Goal: Communication & Community: Answer question/provide support

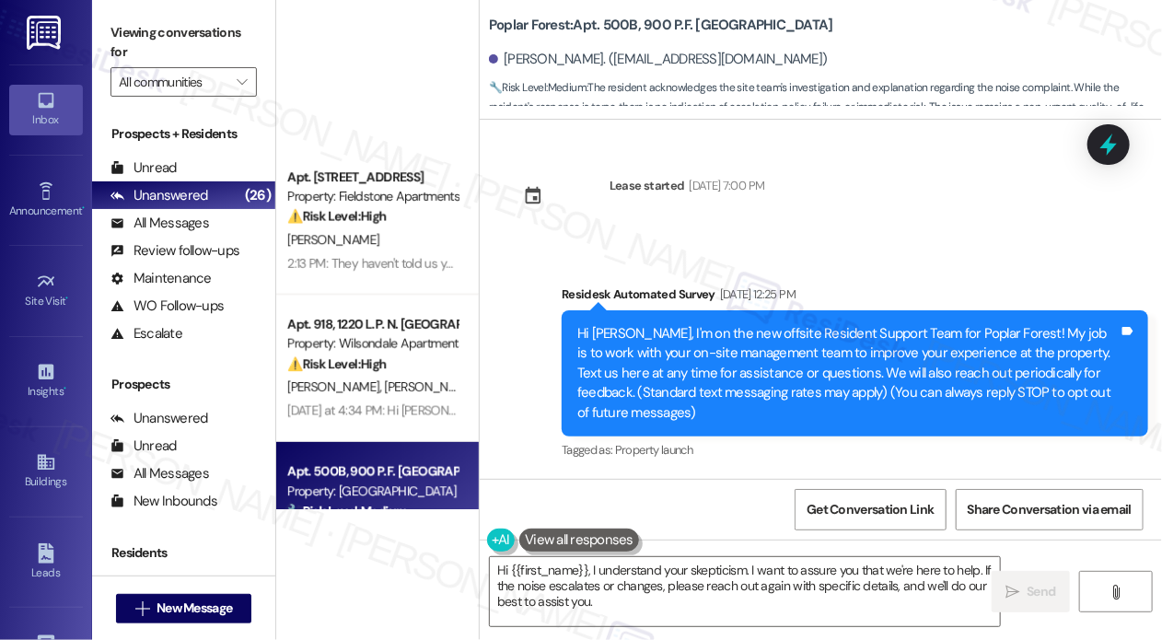
scroll to position [461, 0]
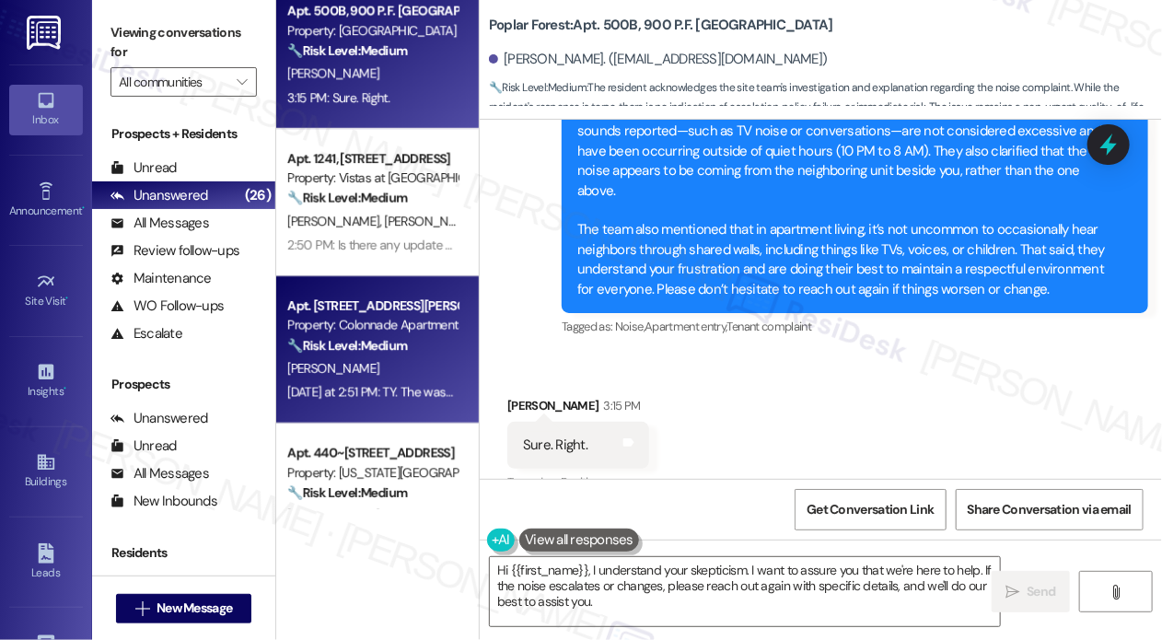
click at [404, 355] on div "🔧 Risk Level: Medium The resident is confirming the washer is working well and …" at bounding box center [372, 345] width 170 height 19
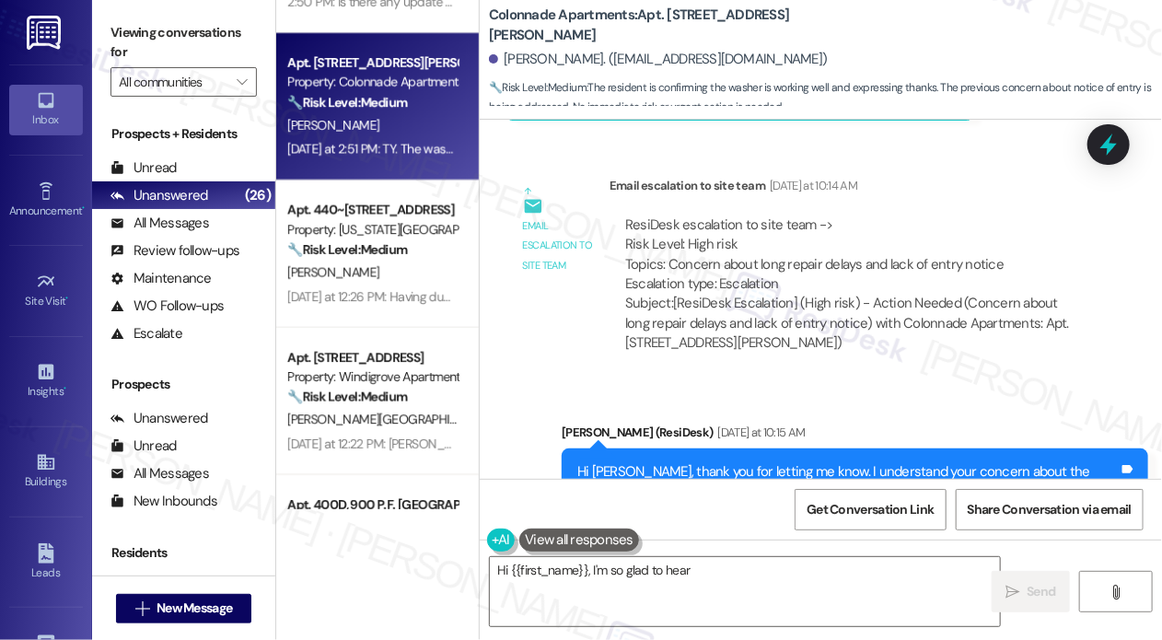
scroll to position [737, 0]
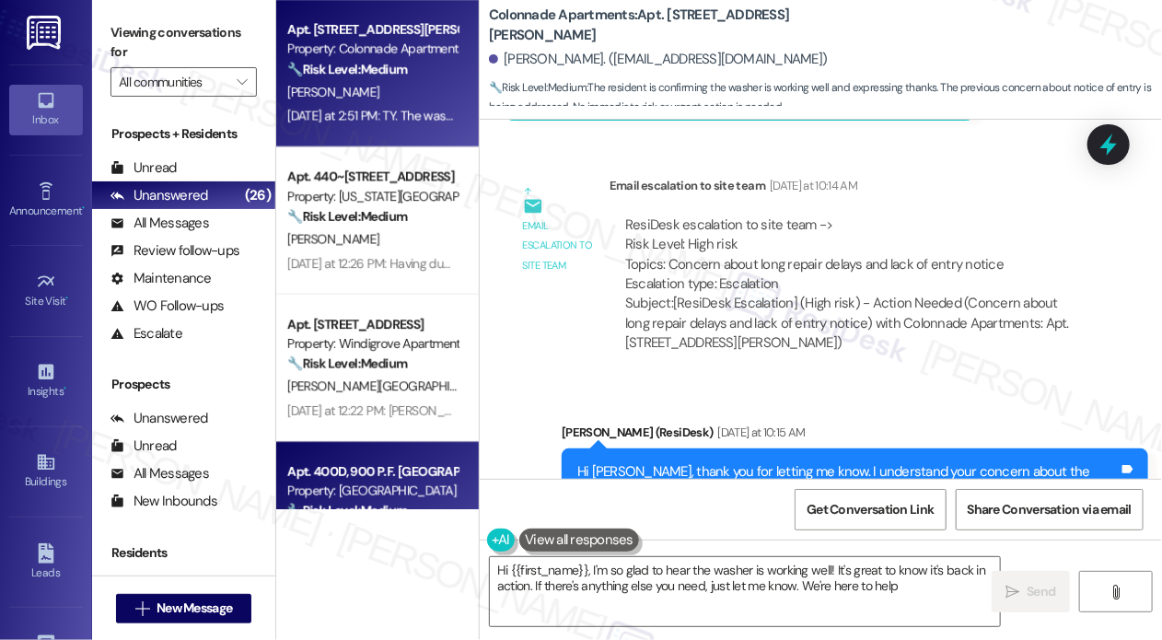
type textarea "Hi {{first_name}}, I'm so glad to hear the washer is working well! It's great t…"
click at [368, 472] on div "Apt. 400D, 900 P.F. [GEOGRAPHIC_DATA]" at bounding box center [372, 471] width 170 height 19
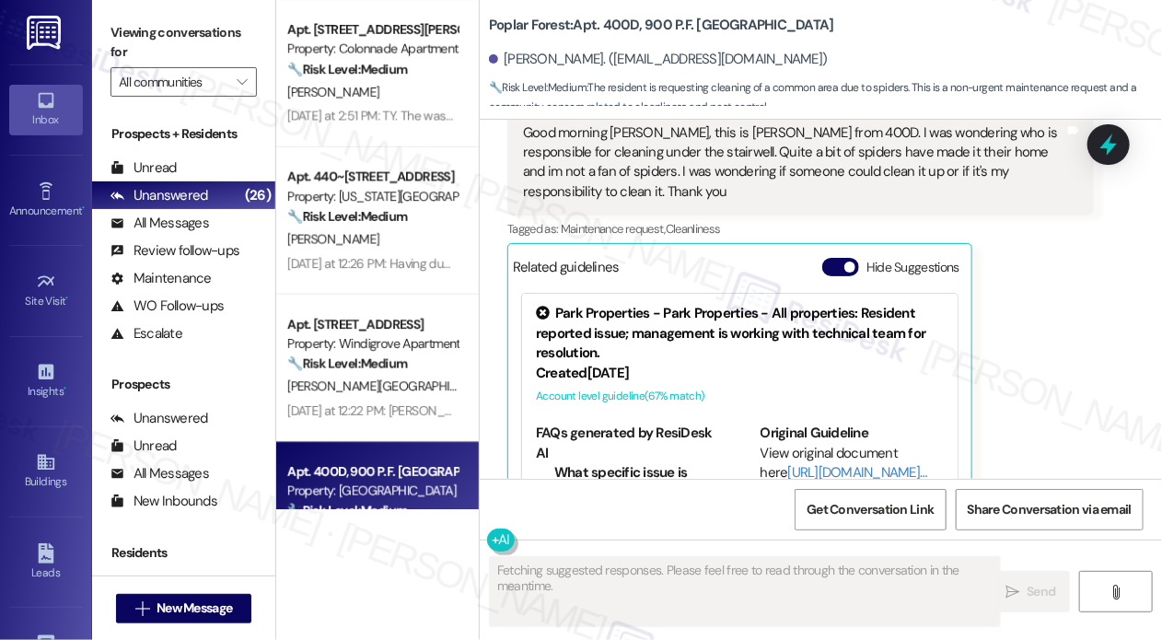
scroll to position [3710, 0]
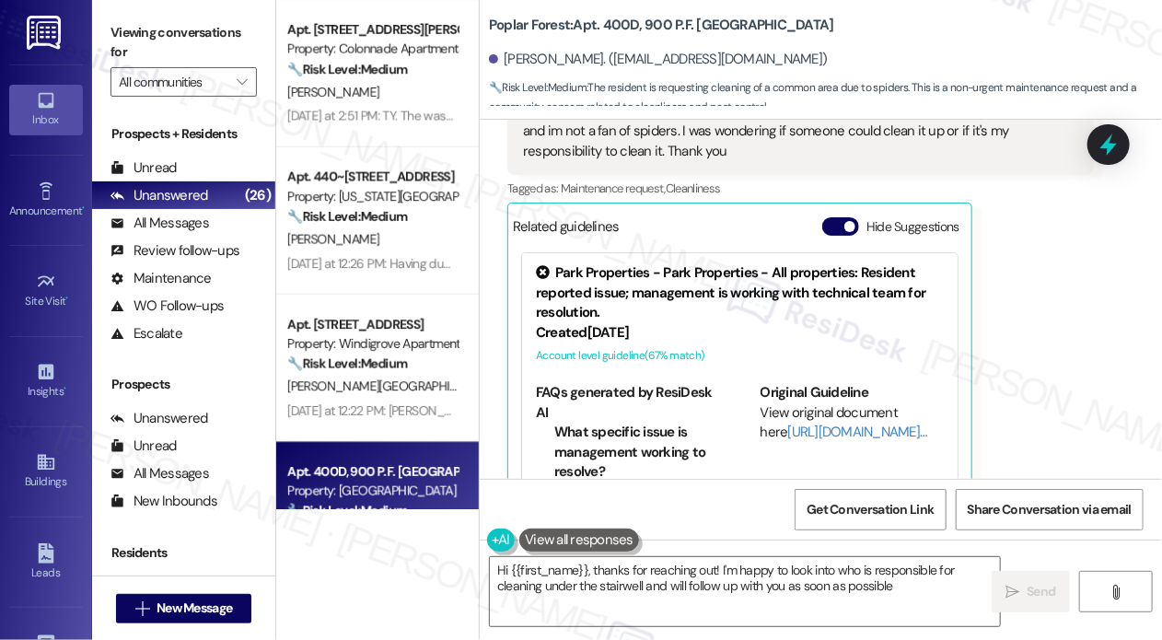
type textarea "Hi {{first_name}}, thanks for reaching out! I'm happy to look into who is respo…"
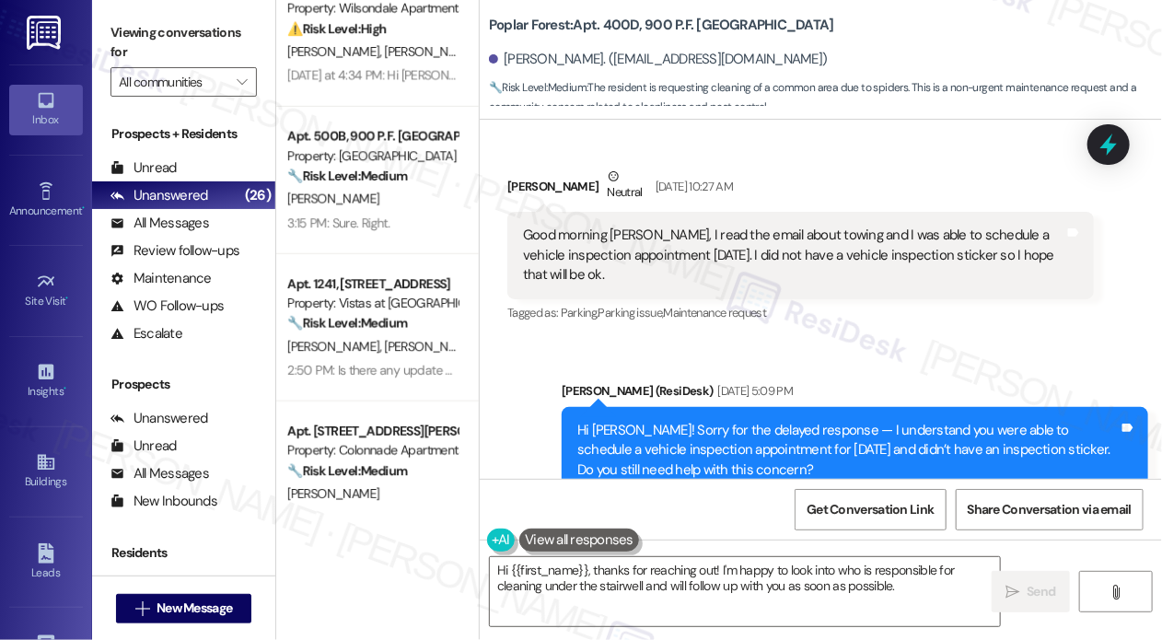
scroll to position [92, 0]
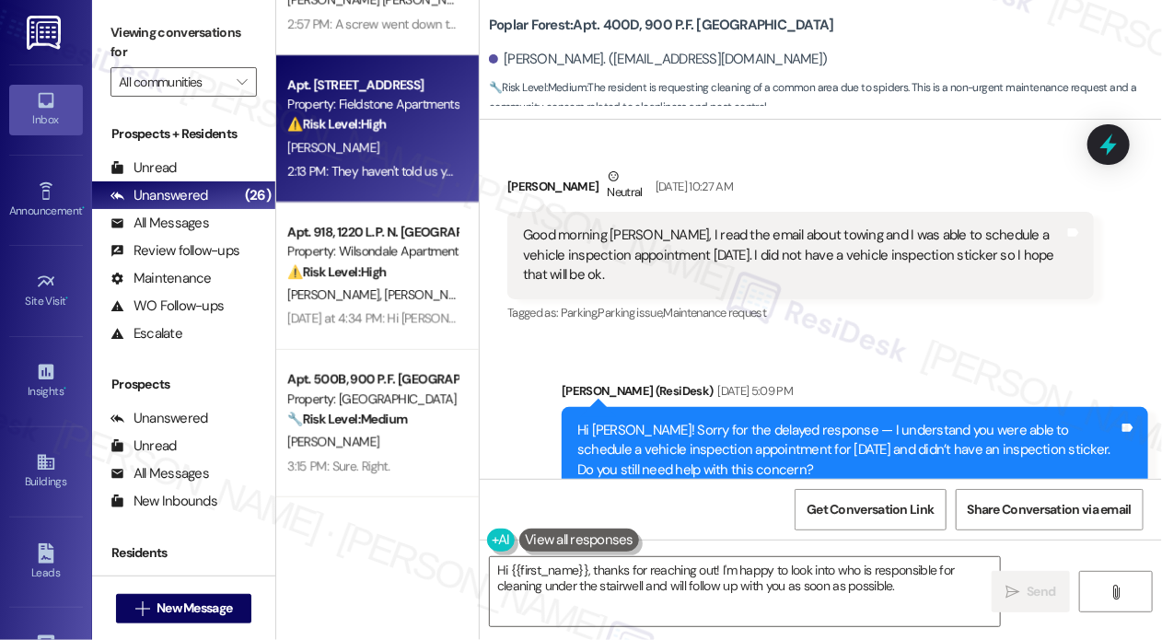
click at [431, 148] on div "[PERSON_NAME]" at bounding box center [373, 147] width 174 height 23
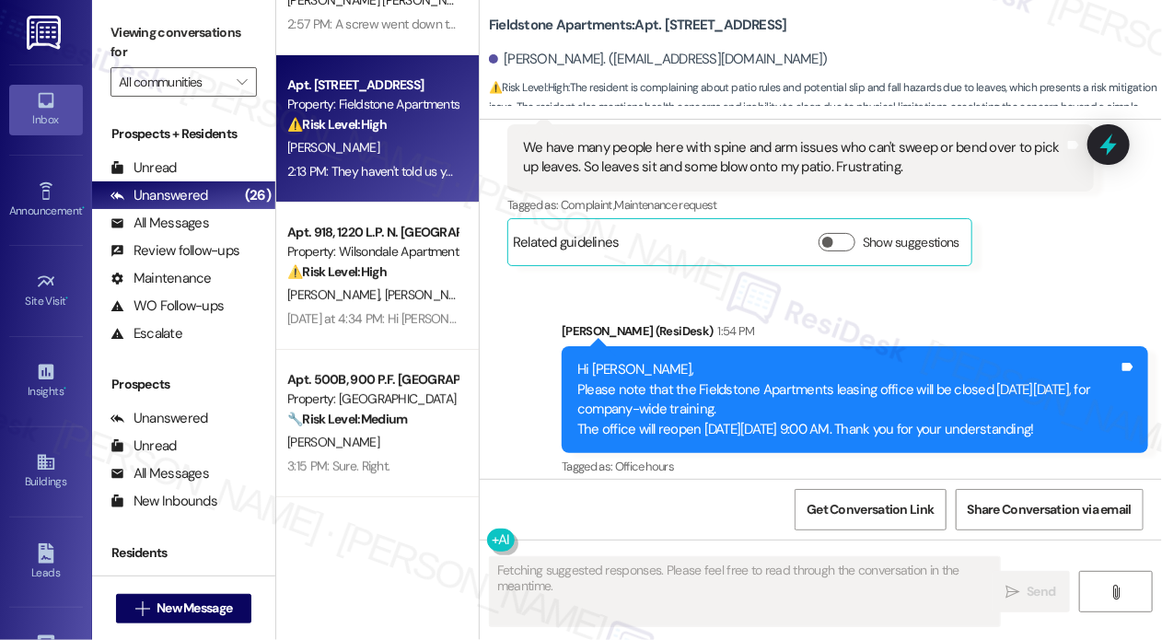
scroll to position [14151, 0]
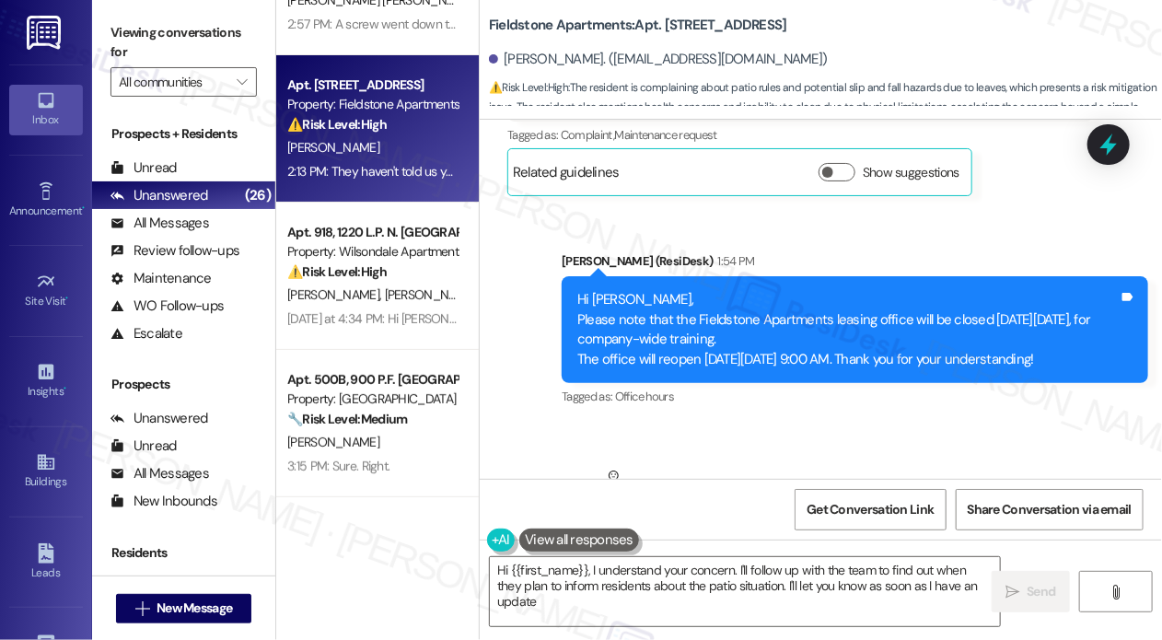
type textarea "Hi {{first_name}}, I understand your concern. I'll follow up with the team to f…"
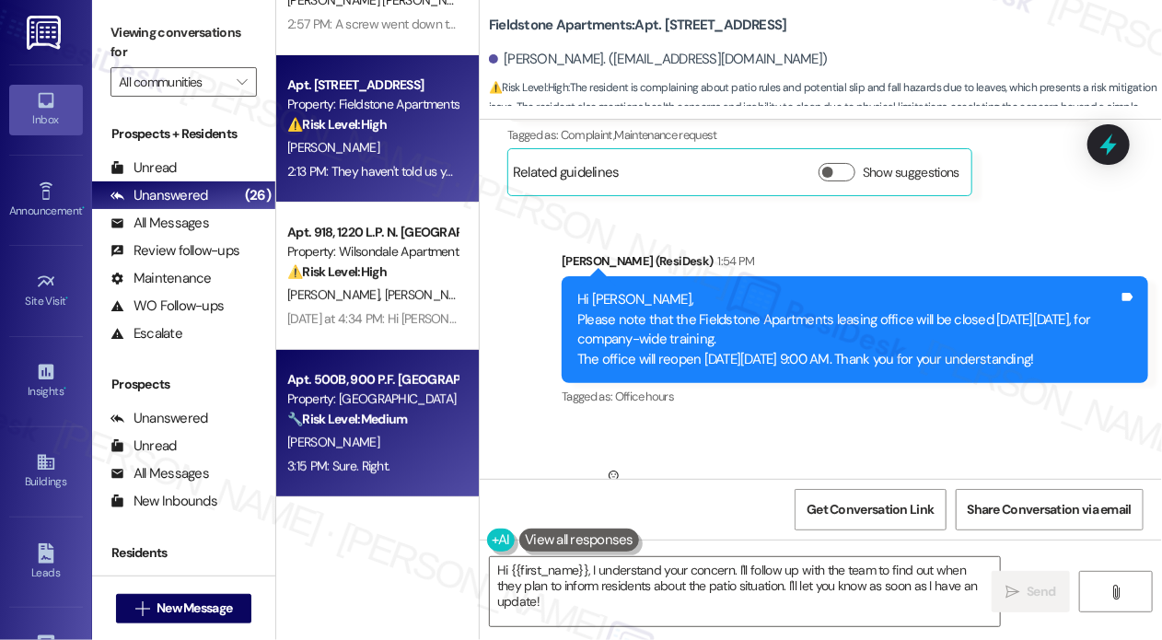
click at [355, 379] on div "Apt. 500B, 900 P.F. [GEOGRAPHIC_DATA]" at bounding box center [372, 379] width 170 height 19
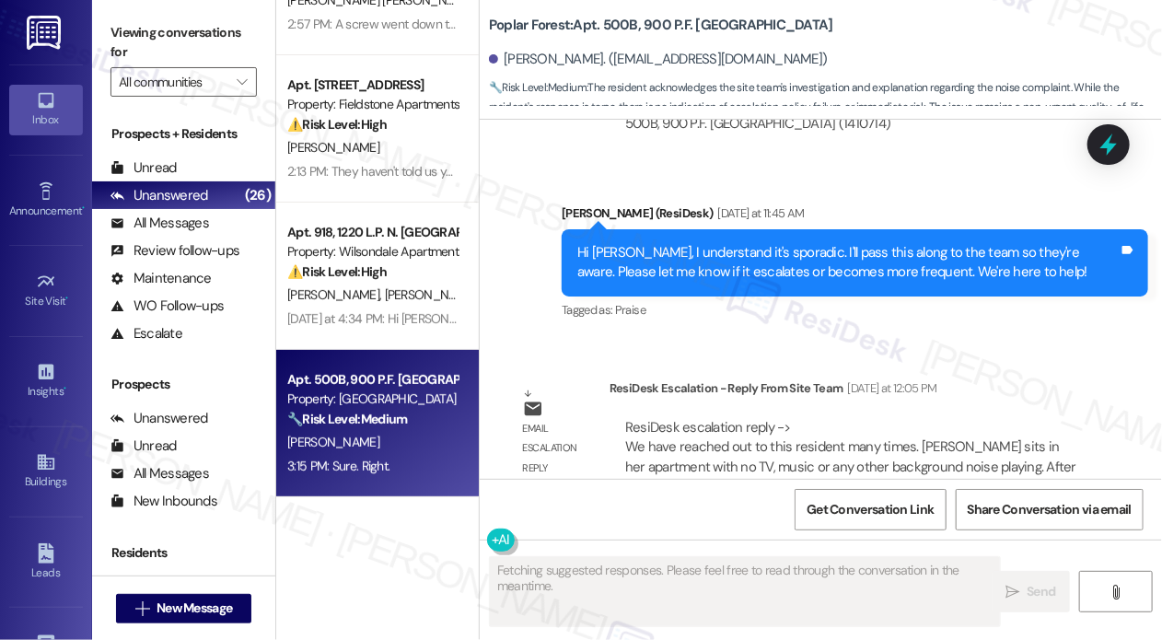
scroll to position [3139, 0]
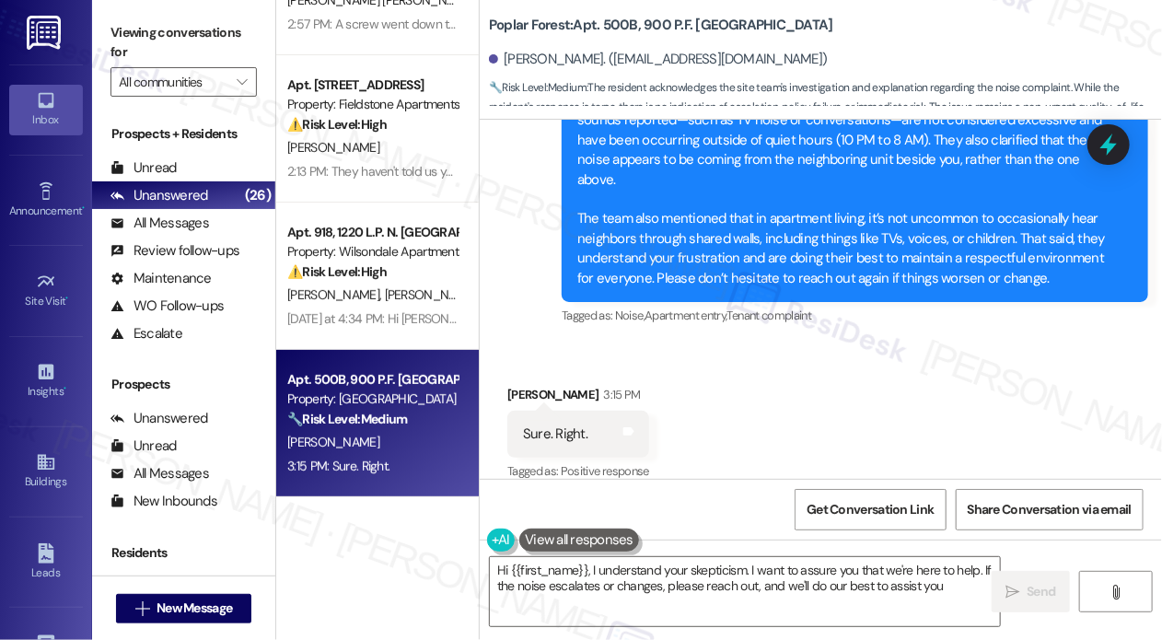
type textarea "Hi {{first_name}}, I understand your skepticism. I want to assure you that we'r…"
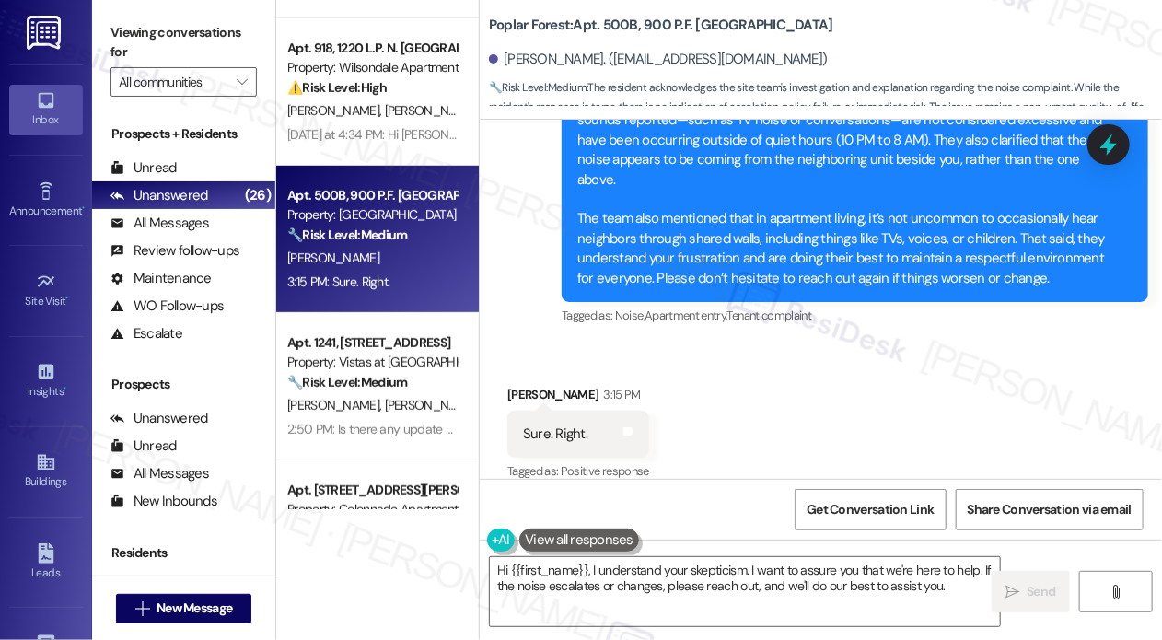
scroll to position [553, 0]
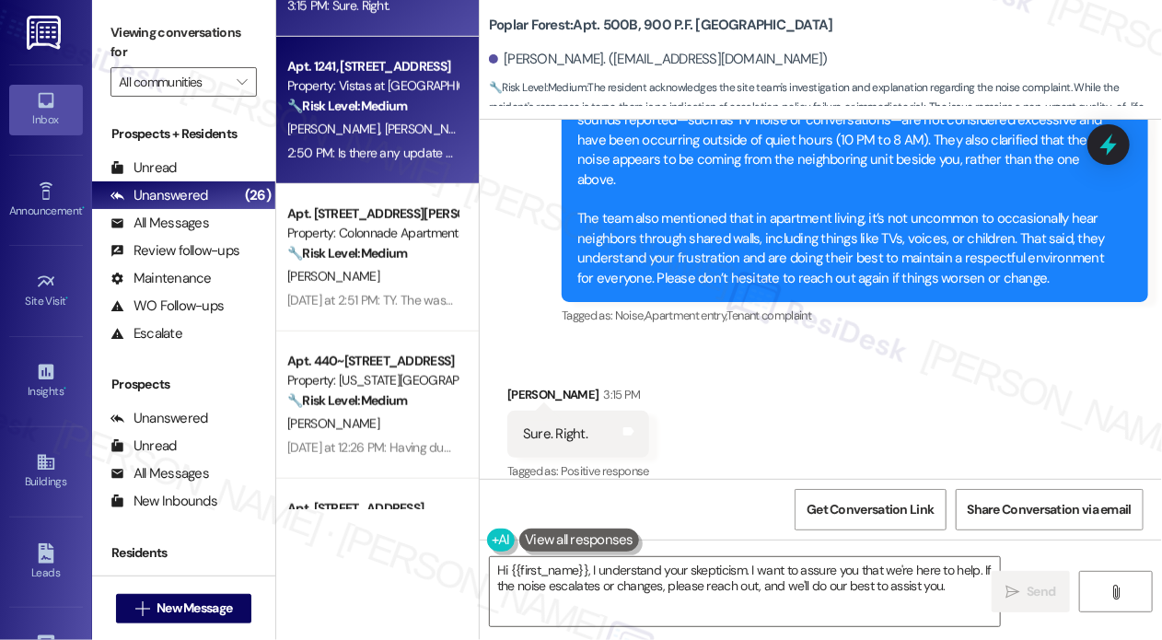
click at [412, 150] on div "2:50 PM: Is there any update on the cleaning of the egg mess? 2:50 PM: Is there…" at bounding box center [454, 153] width 334 height 17
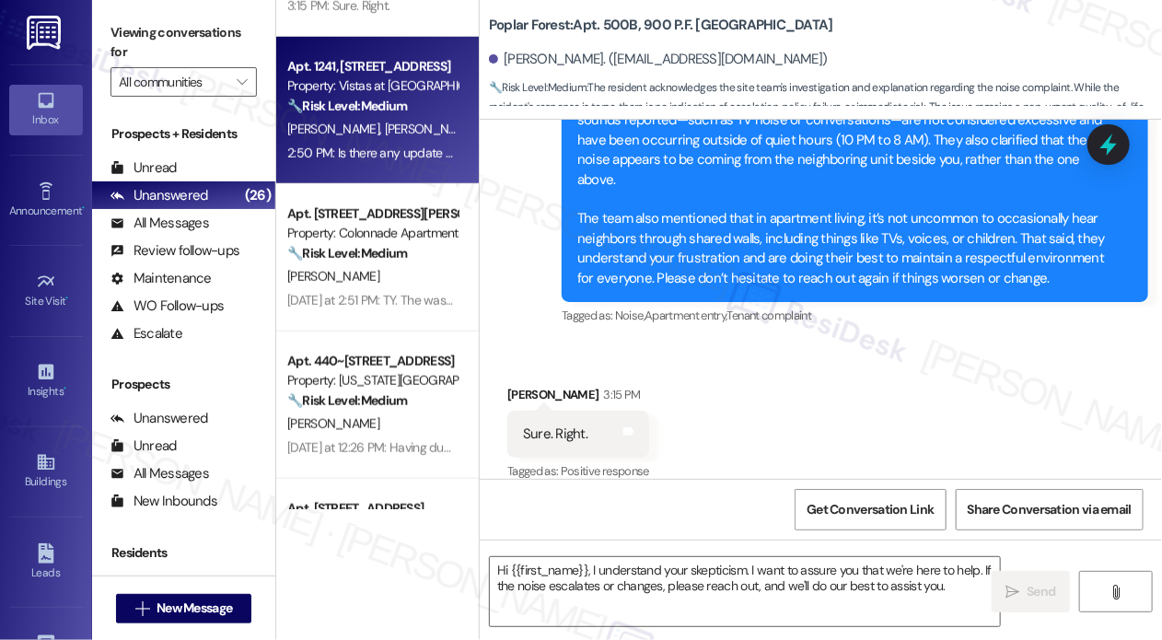
type textarea "Fetching suggested responses. Please feel free to read through the conversation…"
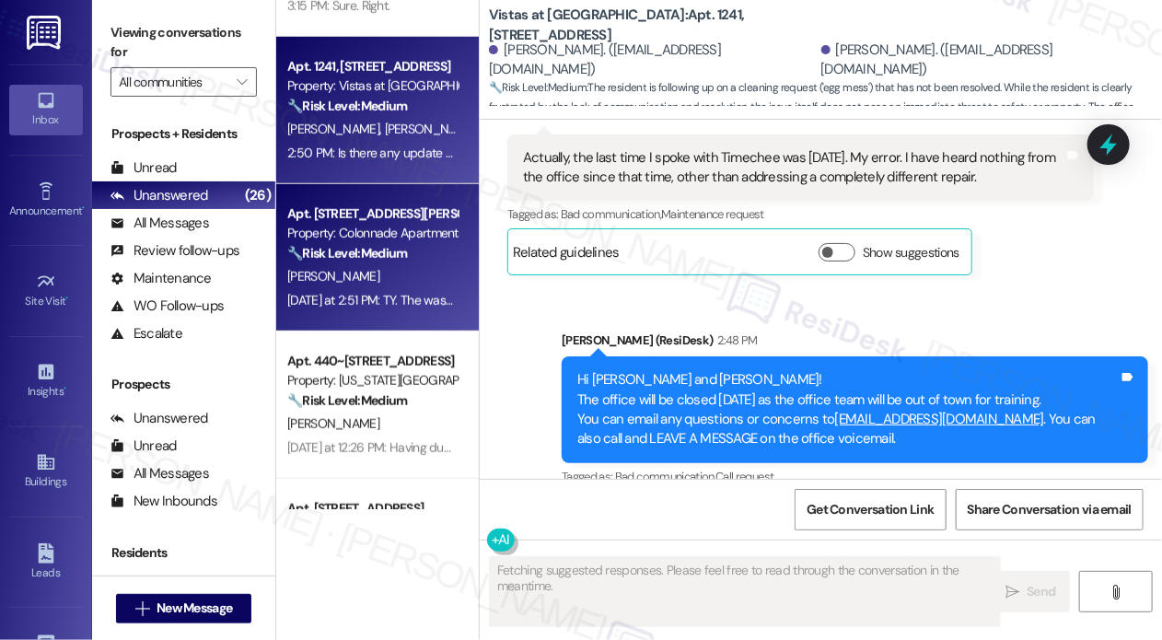
click at [408, 275] on div "[PERSON_NAME]" at bounding box center [373, 276] width 174 height 23
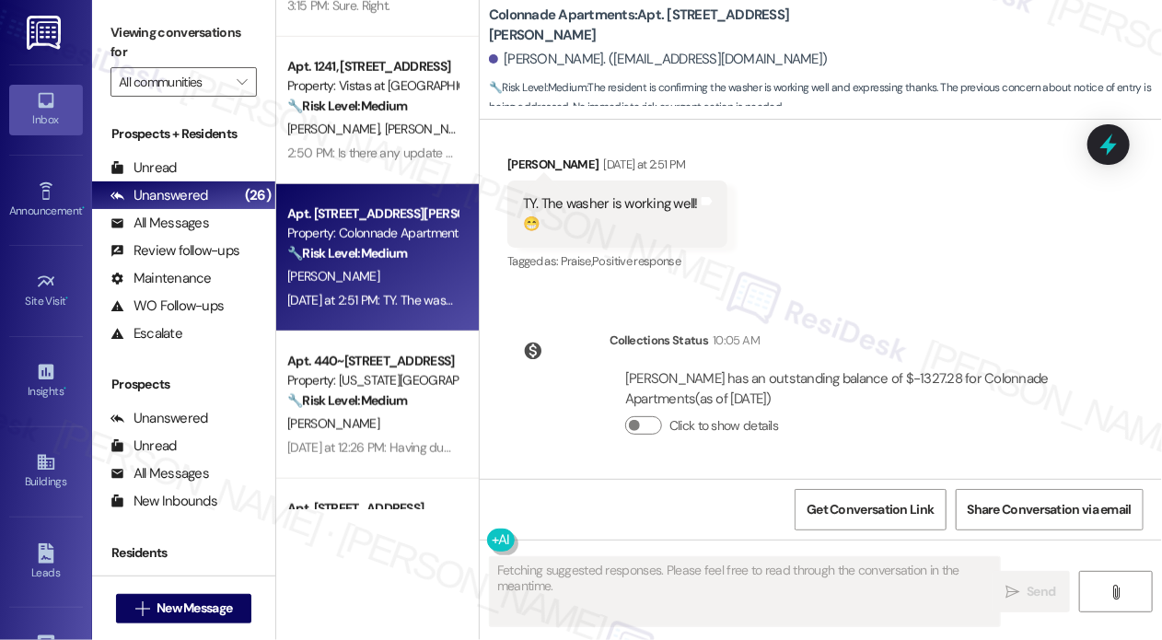
scroll to position [1873, 0]
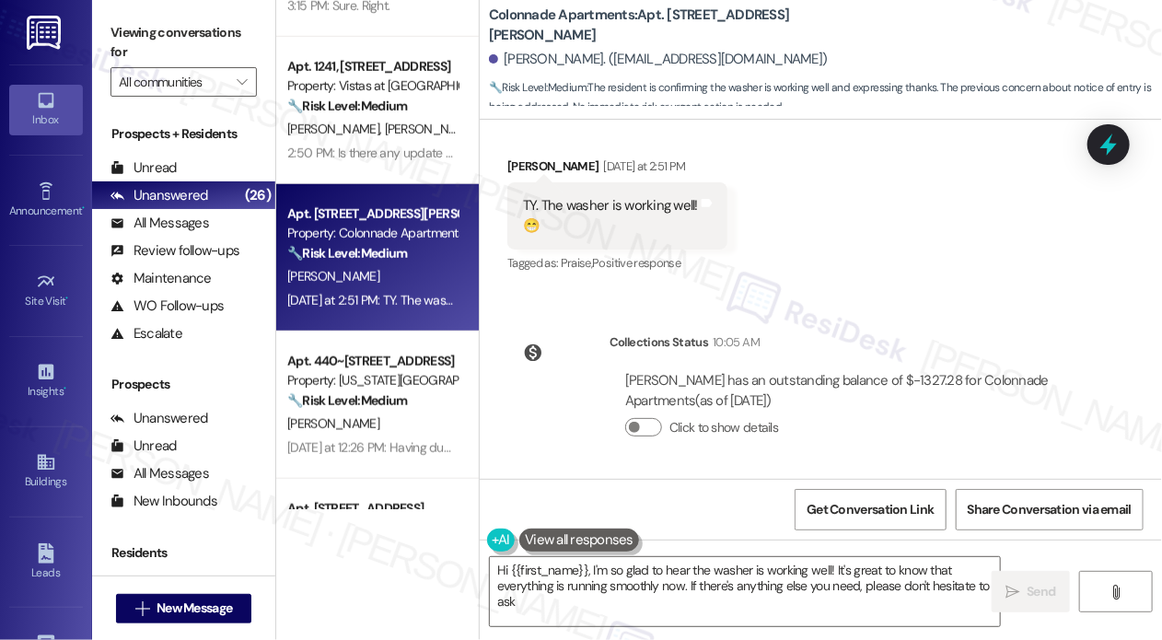
type textarea "Hi {{first_name}}, I'm so glad to hear the washer is working well! It's great t…"
